Goal: Find specific page/section: Find specific page/section

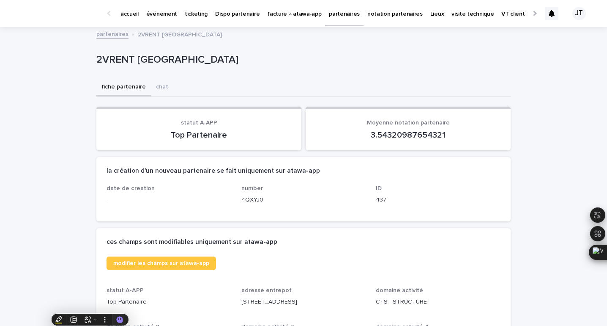
click at [160, 16] on p "événement" at bounding box center [161, 9] width 31 height 18
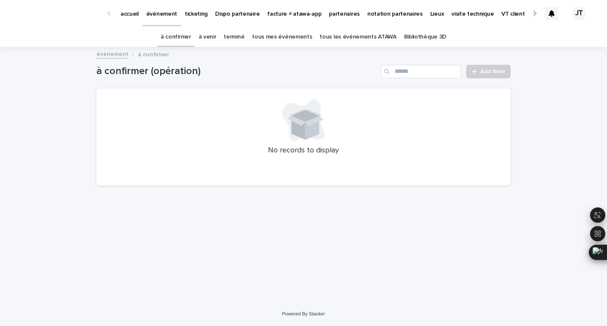
click at [207, 39] on link "à venir" at bounding box center [208, 37] width 18 height 20
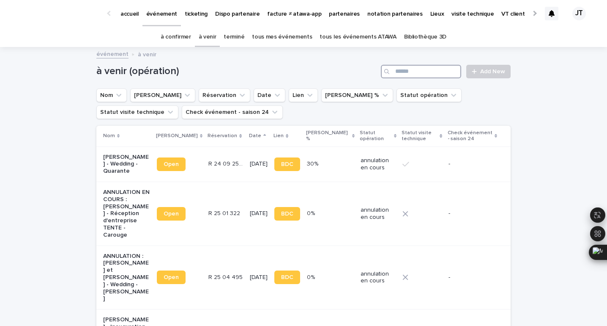
click at [426, 71] on input "Search" at bounding box center [421, 72] width 80 height 14
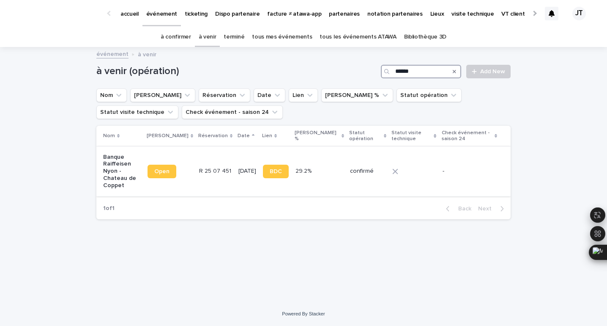
type input "******"
click at [239, 169] on p "[DATE]" at bounding box center [248, 170] width 18 height 7
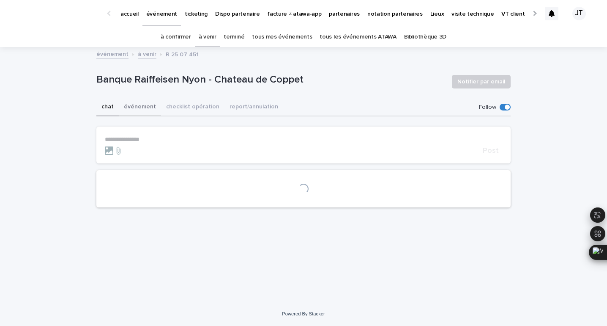
click at [151, 108] on button "événement" at bounding box center [140, 108] width 42 height 18
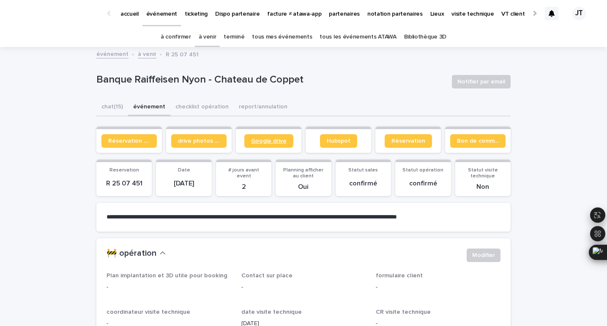
click at [285, 142] on span "Google drive" at bounding box center [269, 141] width 36 height 6
